Goal: Navigation & Orientation: Find specific page/section

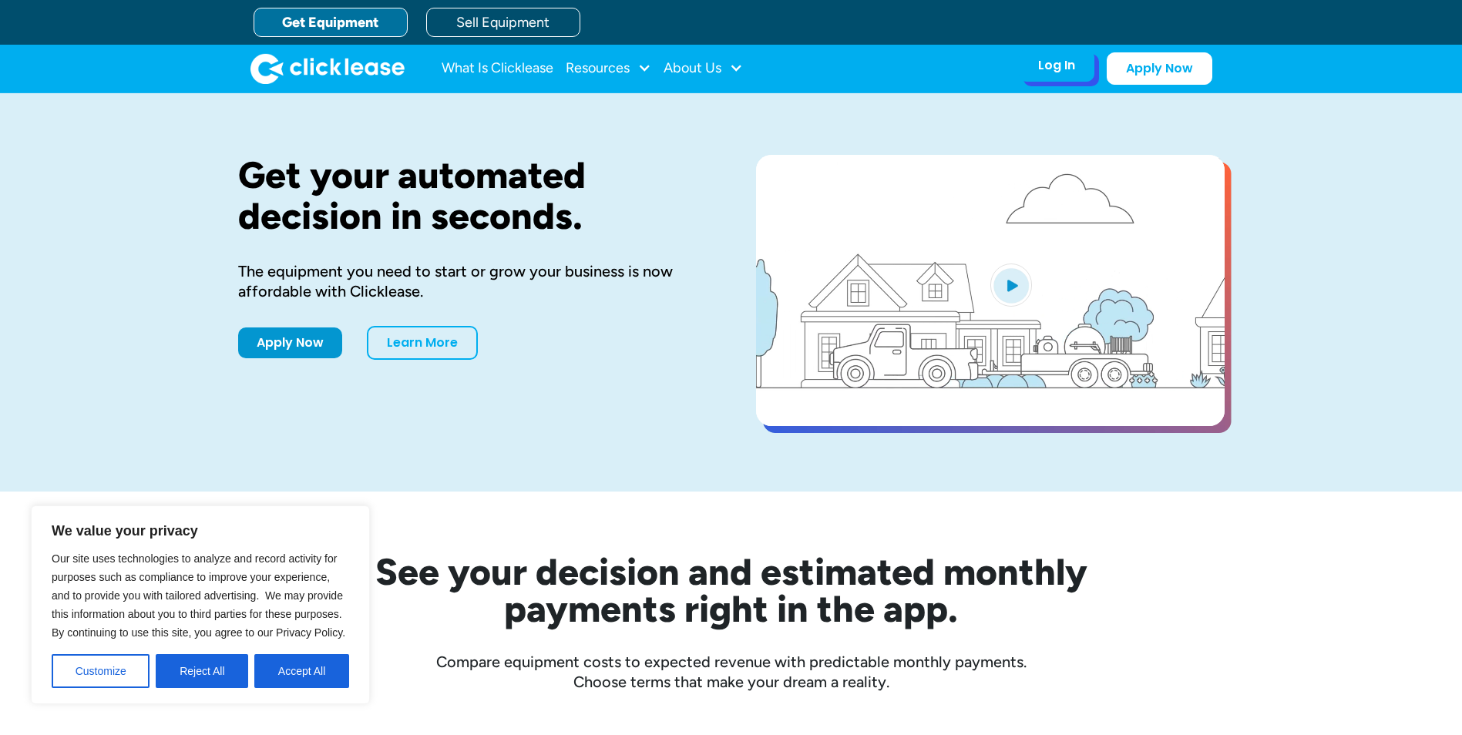
click at [1074, 76] on div "Log In Account login I use Clicklease to get my equipment Partner Portal I offe…" at bounding box center [1057, 65] width 76 height 32
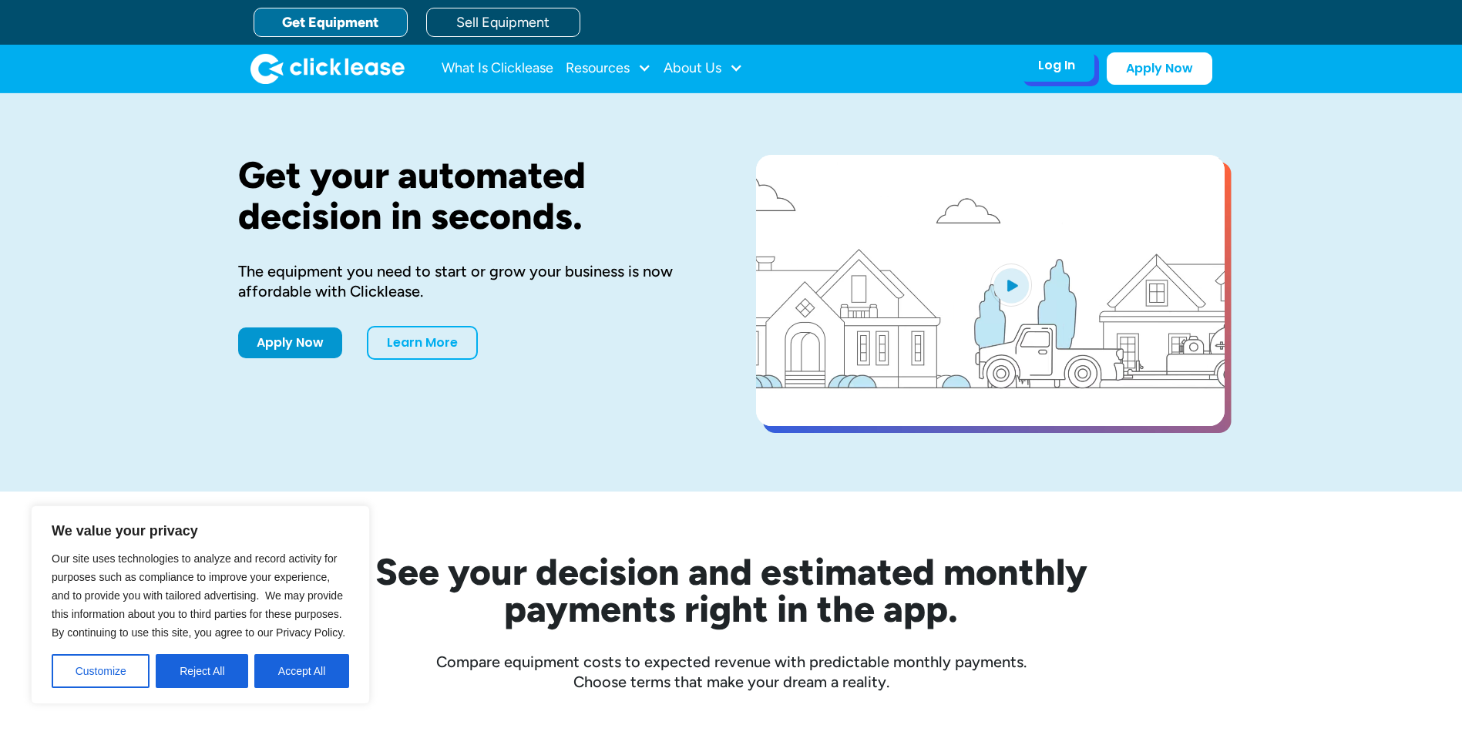
click at [1066, 76] on div "Log In Account login I use Clicklease to get my equipment Partner Portal I offe…" at bounding box center [1057, 65] width 76 height 32
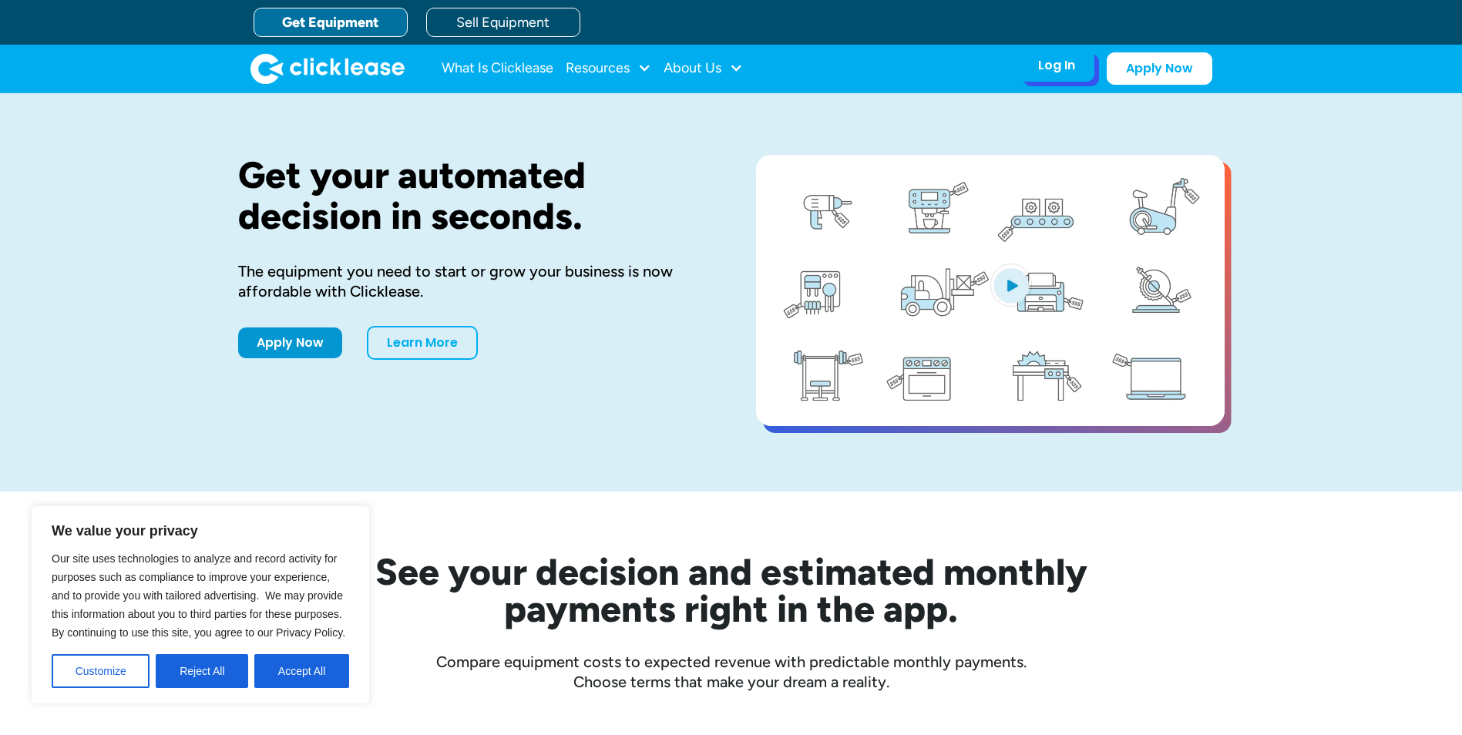
click at [1054, 59] on div "Log In" at bounding box center [1056, 65] width 37 height 15
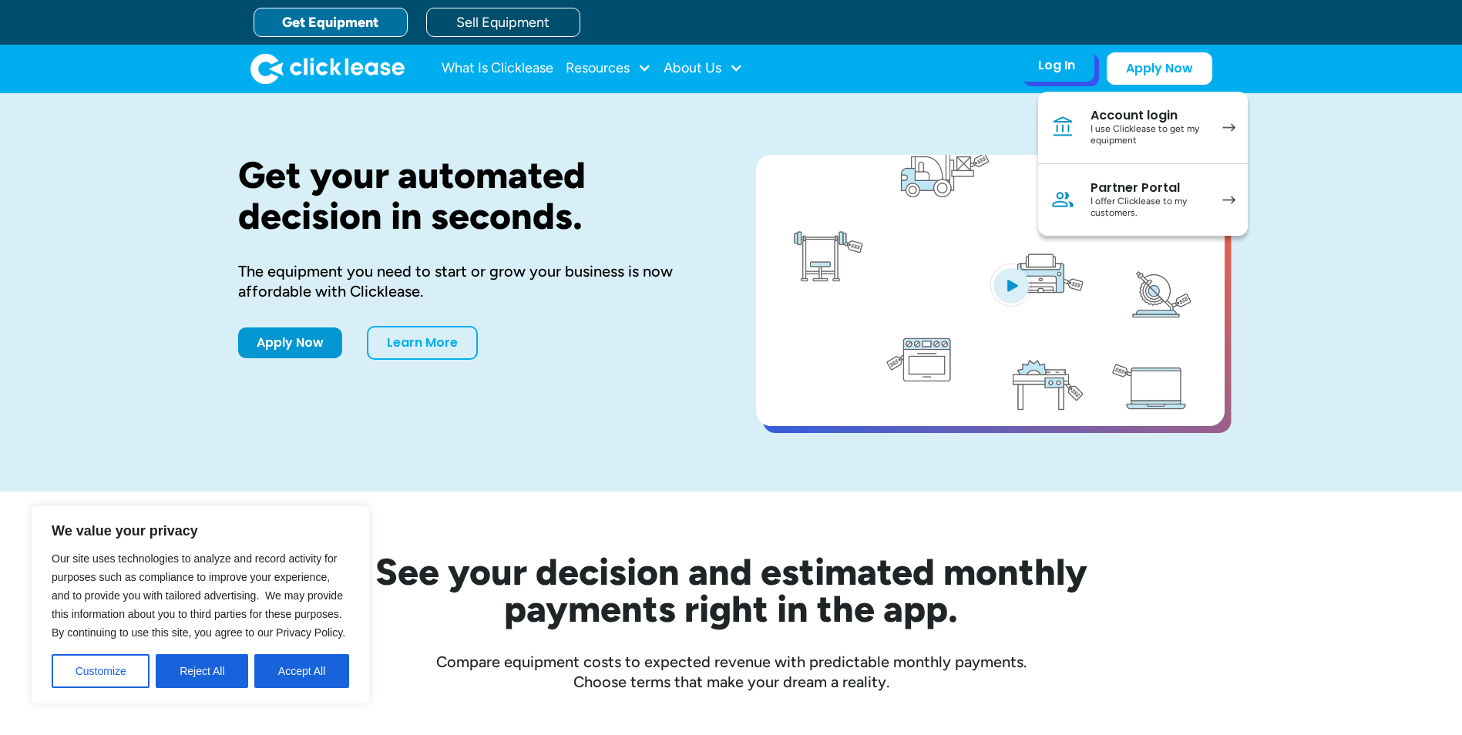
click at [1100, 130] on div "I use Clicklease to get my equipment" at bounding box center [1149, 135] width 116 height 24
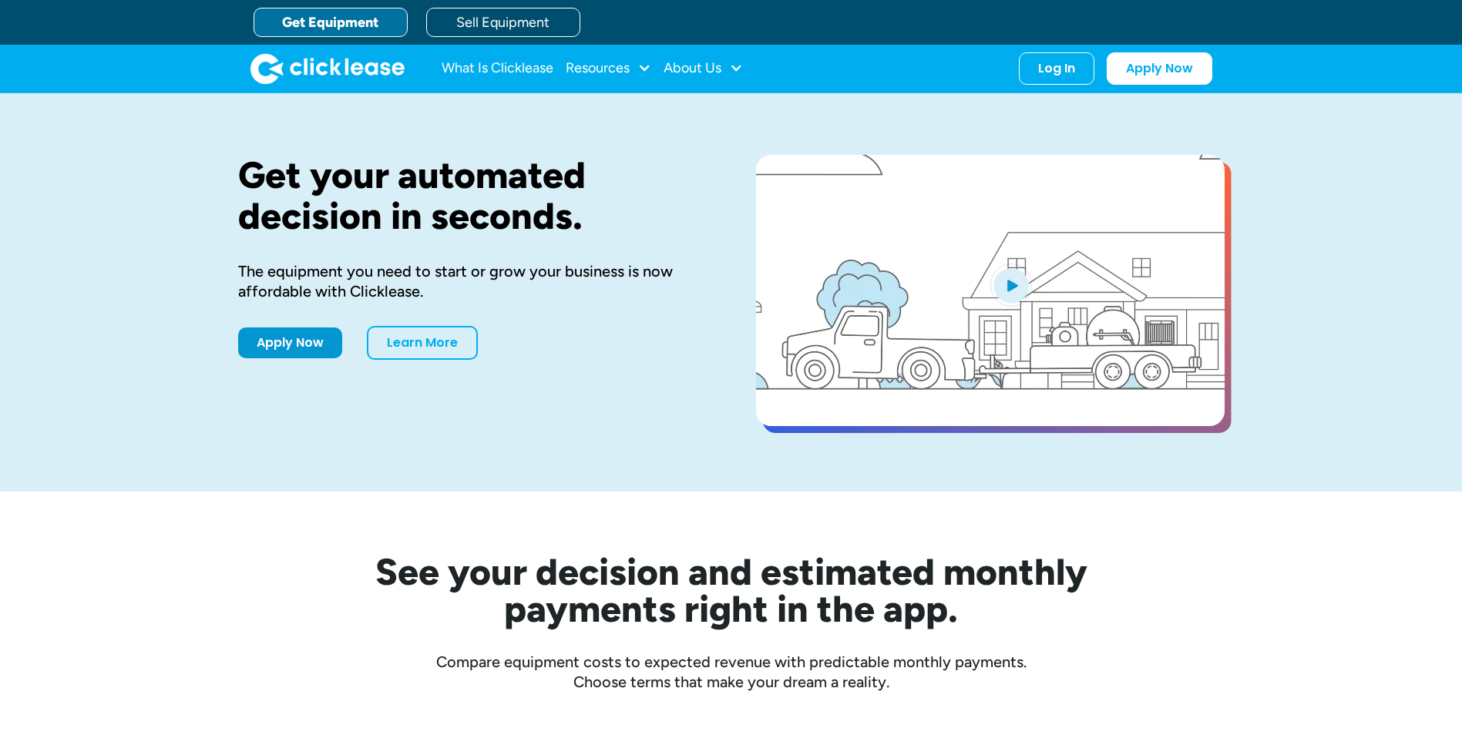
click at [1075, 66] on div "Log In Account login I use Clicklease to get my equipment Partner Portal I offe…" at bounding box center [1057, 68] width 76 height 32
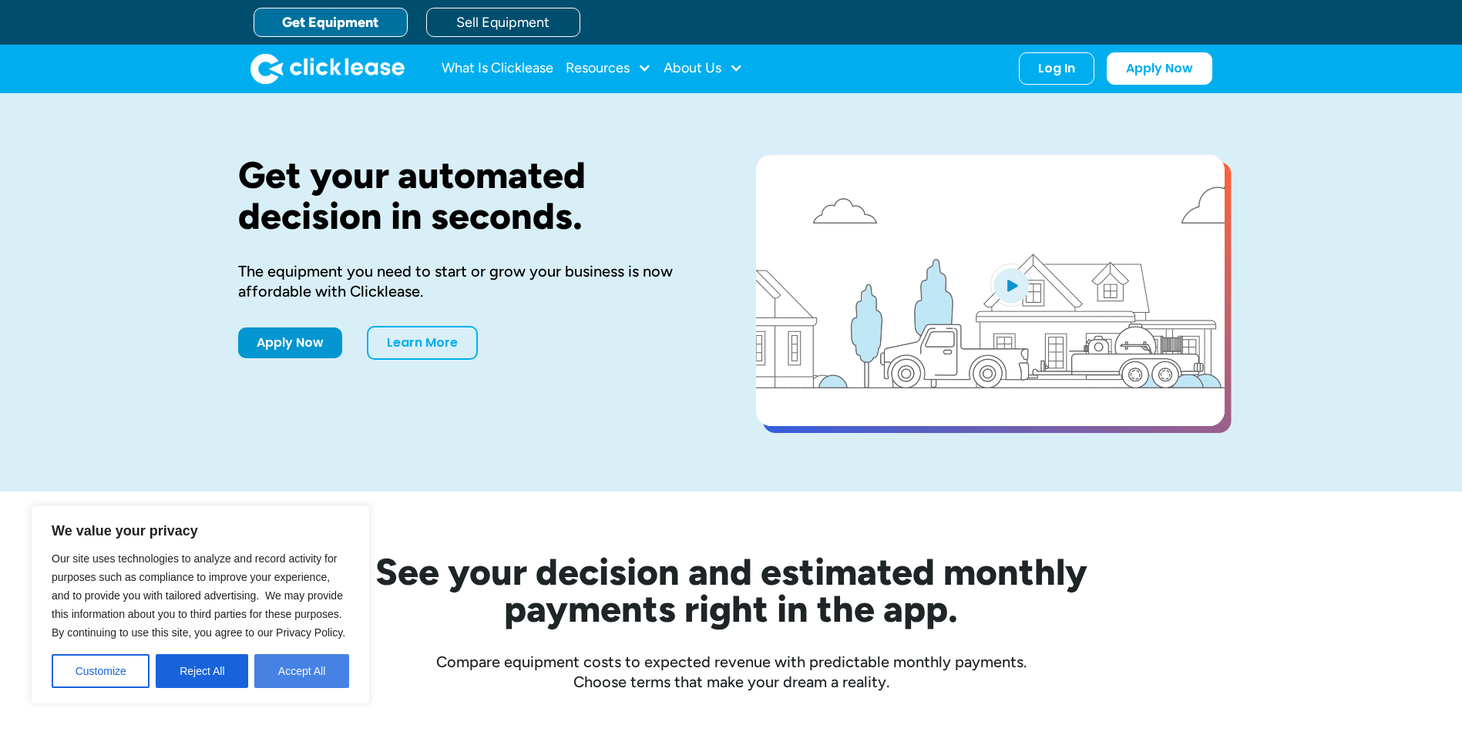
click at [302, 671] on button "Accept All" at bounding box center [301, 671] width 95 height 34
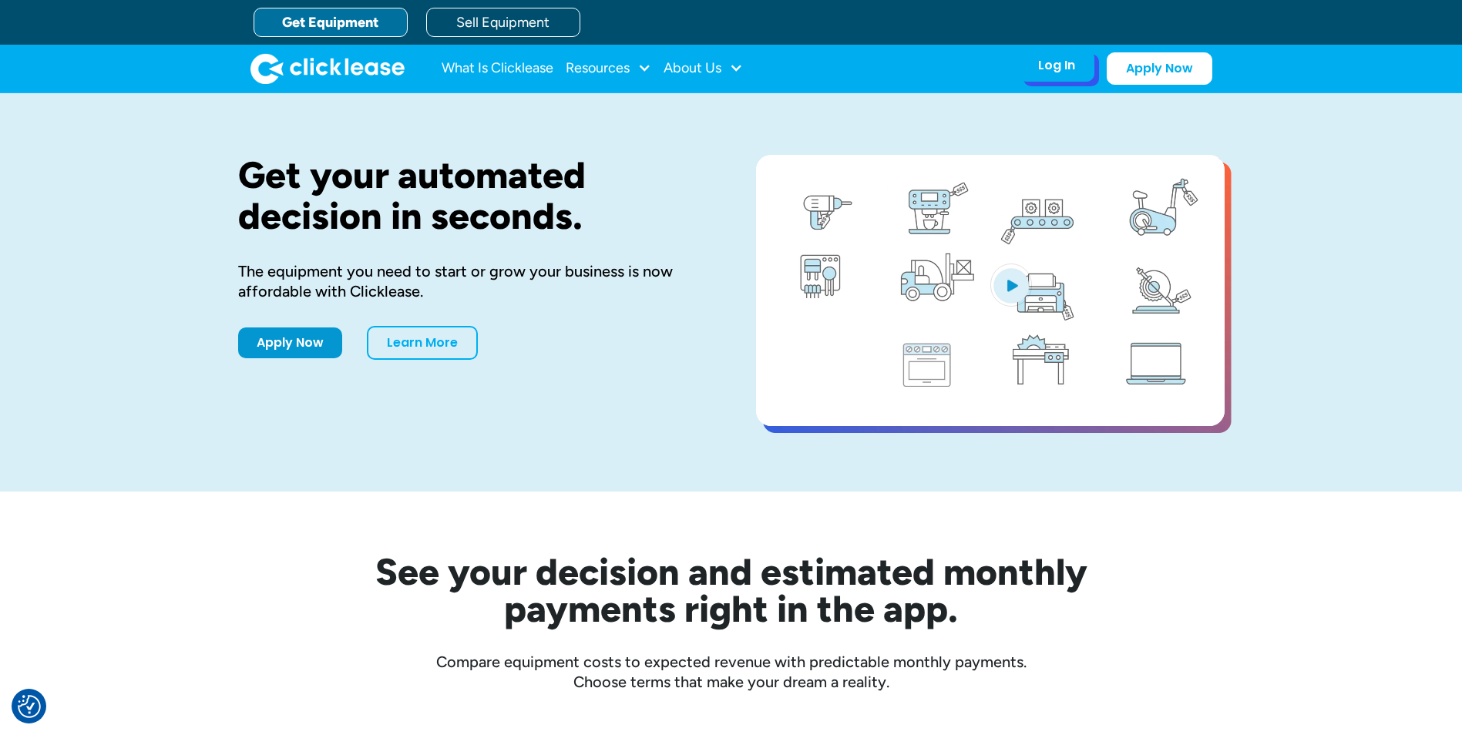
click at [1091, 61] on div "Log In Account login I use Clicklease to get my equipment Partner Portal I offe…" at bounding box center [1057, 65] width 76 height 32
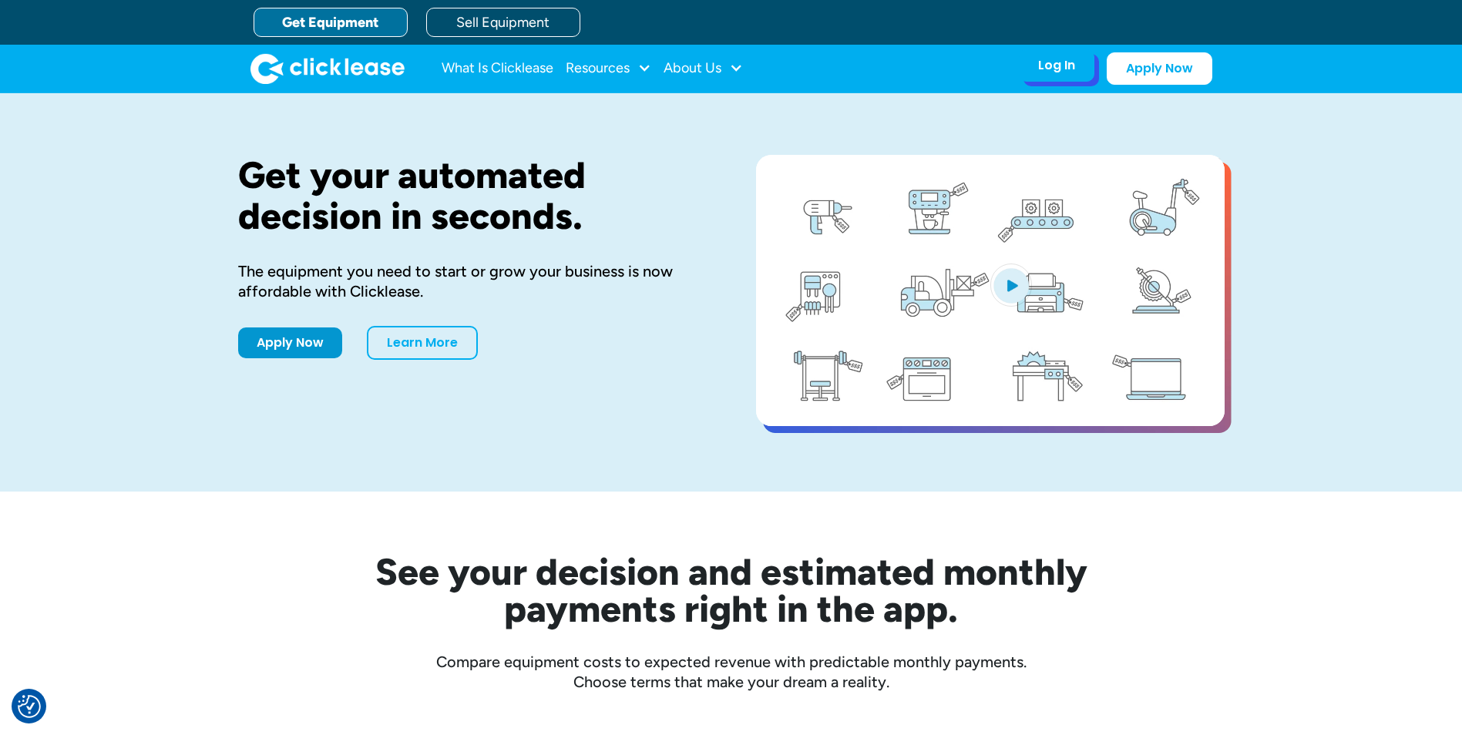
click at [1068, 69] on div "Log In" at bounding box center [1056, 65] width 37 height 15
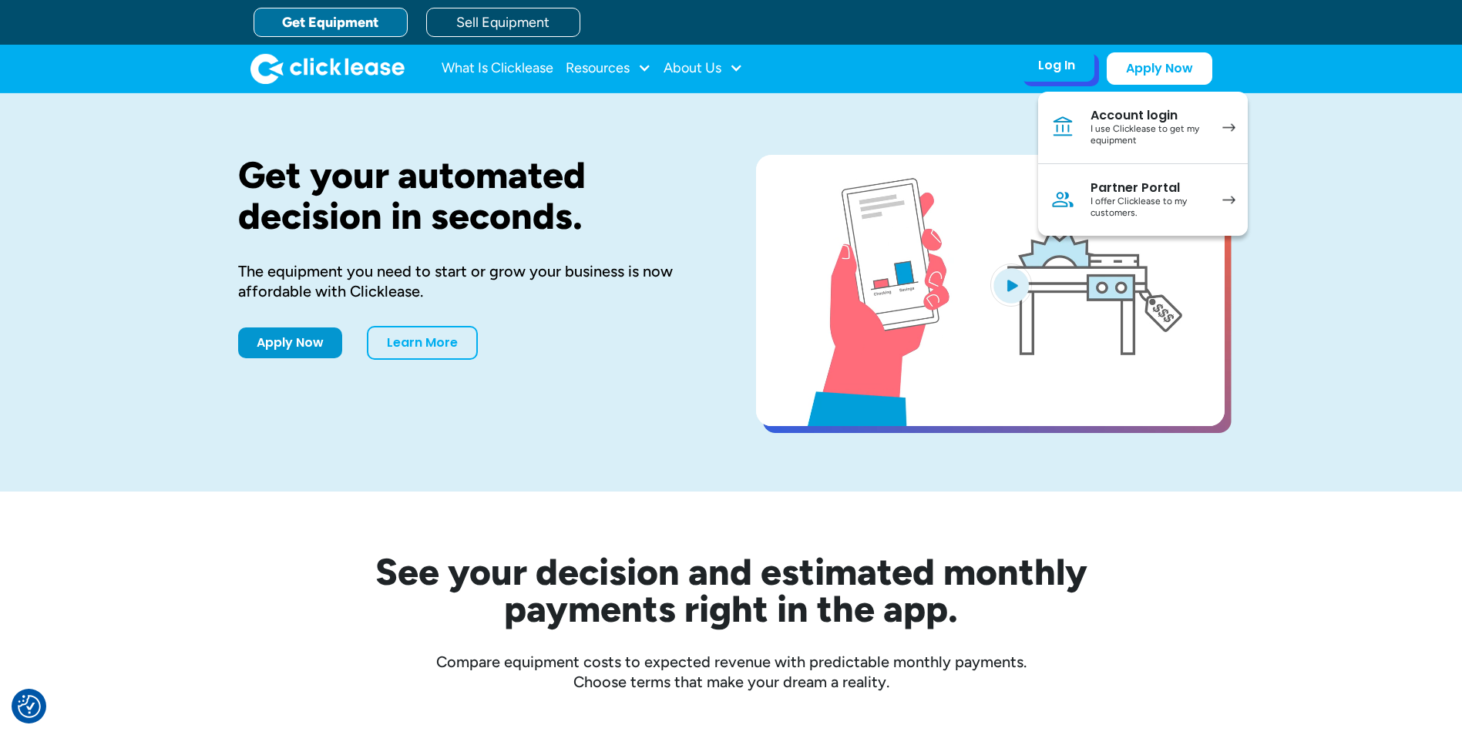
click at [1098, 117] on div "Account login" at bounding box center [1149, 115] width 116 height 15
